Goal: Transaction & Acquisition: Purchase product/service

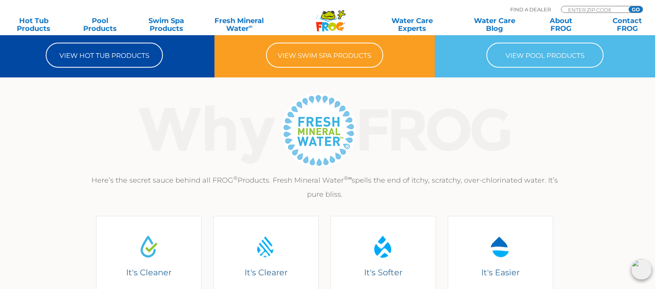
scroll to position [209, 0]
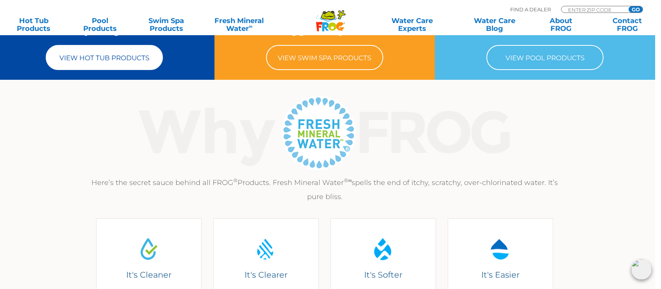
click at [163, 70] on link "View Hot Tub Products" at bounding box center [104, 57] width 117 height 25
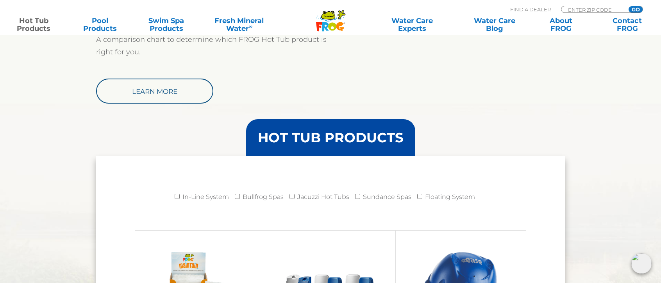
scroll to position [686, 0]
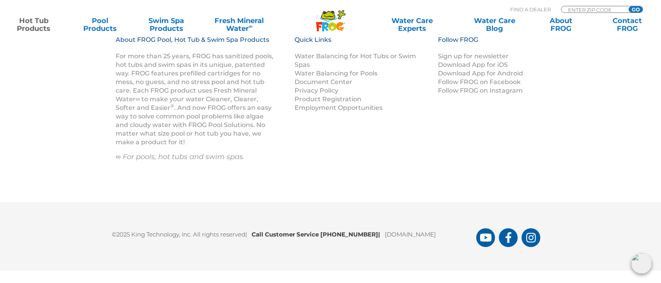
scroll to position [3290, 0]
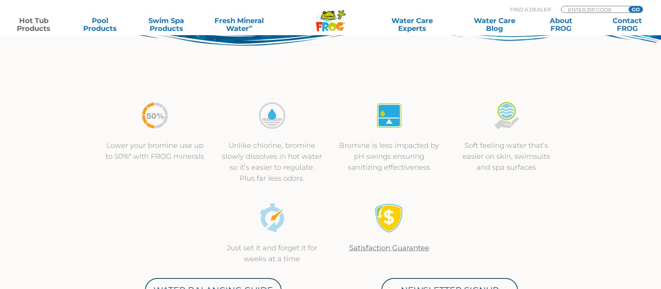
scroll to position [231, 0]
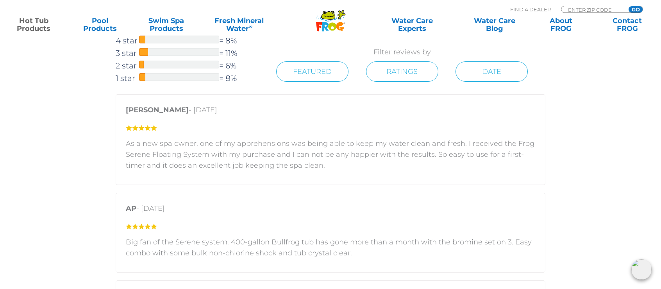
scroll to position [1067, 0]
